Goal: Check status: Check status

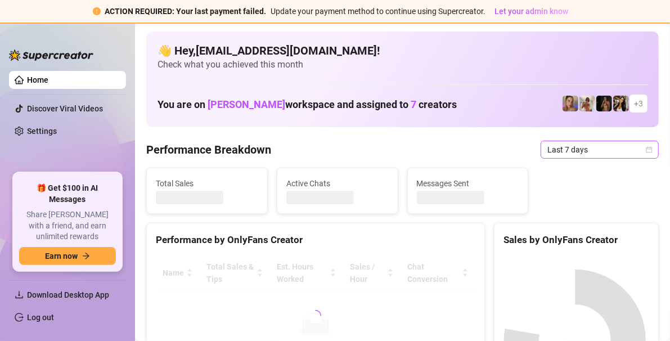
click at [646, 150] on icon "calendar" at bounding box center [649, 149] width 7 height 7
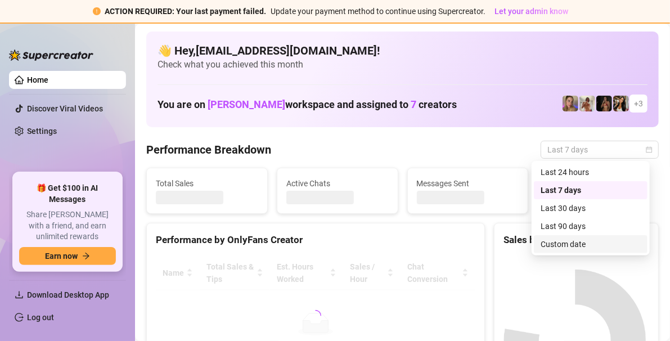
click at [575, 243] on div "Custom date" at bounding box center [591, 244] width 100 height 12
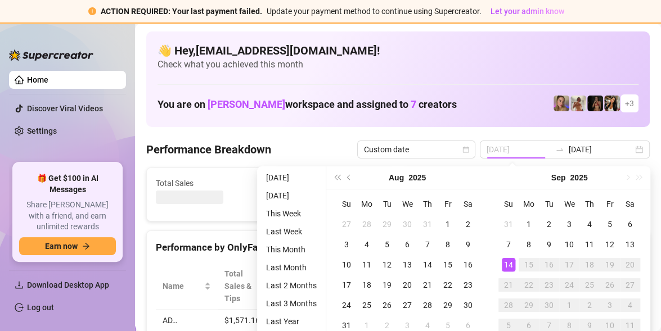
click at [510, 267] on div "14" at bounding box center [509, 265] width 14 height 14
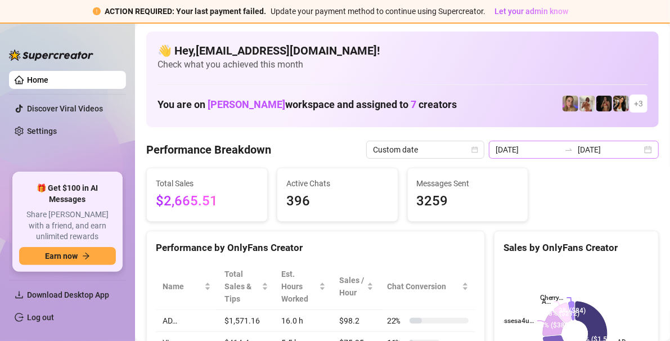
click at [642, 153] on div "[DATE] [DATE]" at bounding box center [574, 150] width 170 height 18
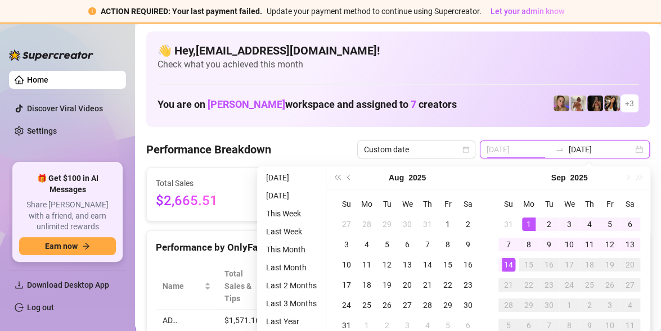
type input "[DATE]"
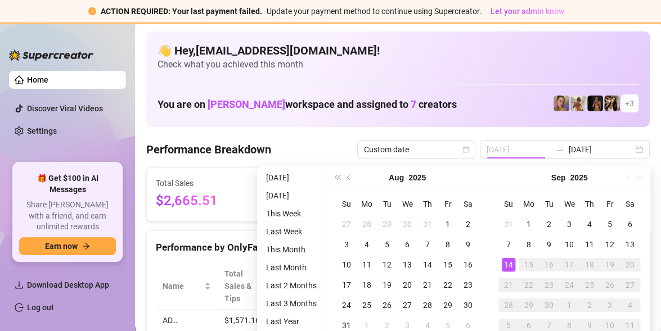
click at [507, 265] on div "14" at bounding box center [509, 265] width 14 height 14
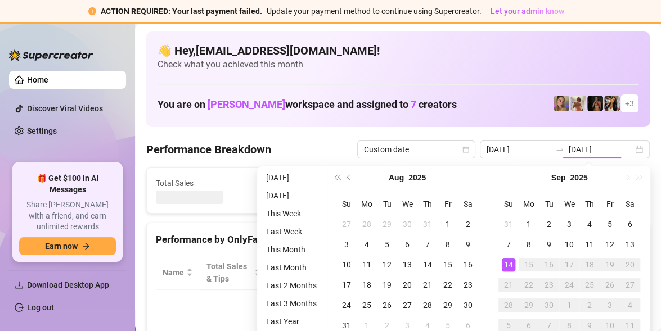
type input "[DATE]"
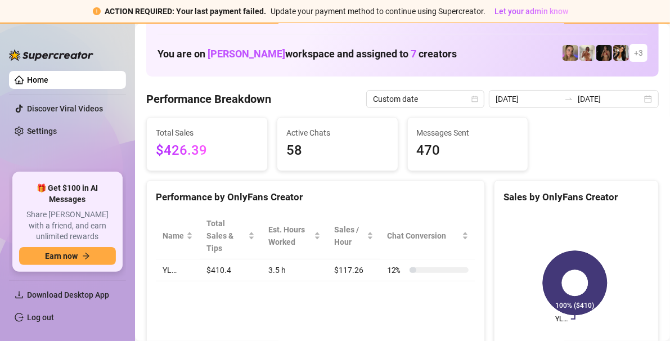
scroll to position [113, 0]
